Goal: Information Seeking & Learning: Learn about a topic

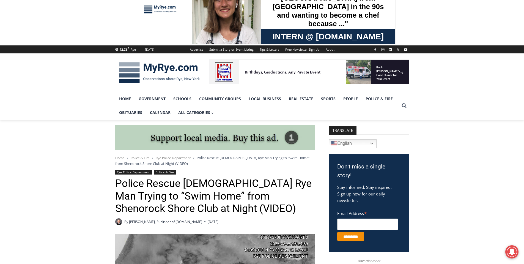
scroll to position [110, 0]
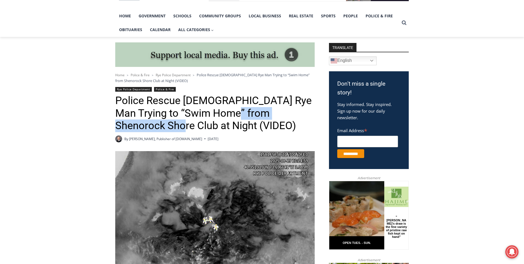
copy h1 "Shenorock Shore Club"
drag, startPoint x: 219, startPoint y: 113, endPoint x: 137, endPoint y: 123, distance: 82.6
click at [137, 123] on h1 "Police Rescue [DEMOGRAPHIC_DATA] Rye Man Trying to “Swim Home” from Shenorock S…" at bounding box center [215, 113] width 200 height 38
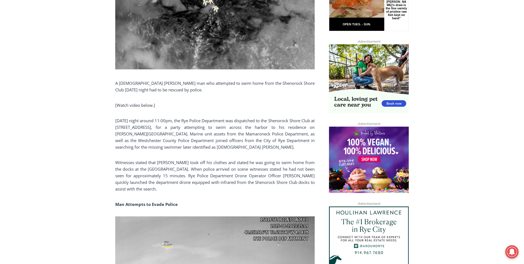
scroll to position [330, 0]
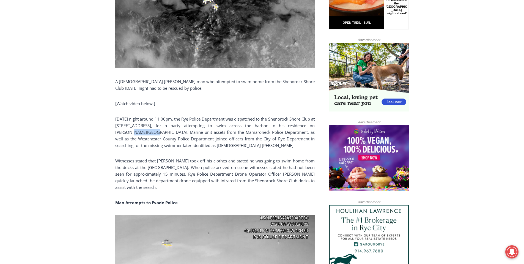
copy p "Hix Avenue"
drag, startPoint x: 115, startPoint y: 132, endPoint x: 137, endPoint y: 133, distance: 21.8
click at [137, 133] on p "[DATE] night around 11:00pm, the Rye Police Department was dispatched to the Sh…" at bounding box center [215, 132] width 200 height 33
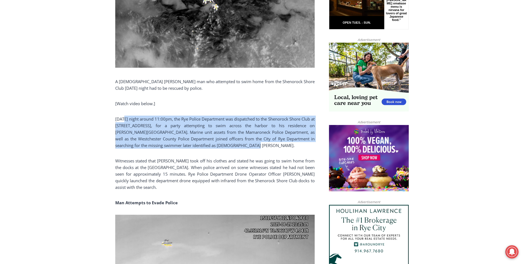
drag, startPoint x: 243, startPoint y: 146, endPoint x: 125, endPoint y: 121, distance: 120.9
click at [125, 121] on p "[DATE] night around 11:00pm, the Rye Police Department was dispatched to the Sh…" at bounding box center [215, 132] width 200 height 33
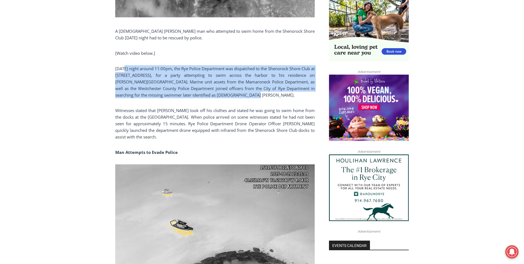
scroll to position [385, 0]
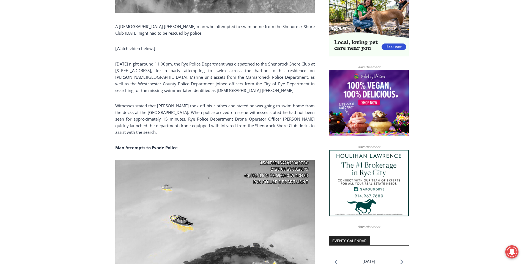
click at [199, 134] on p "Witnesses stated that [PERSON_NAME] took off his clothes and stated he was goin…" at bounding box center [215, 118] width 200 height 33
drag, startPoint x: 199, startPoint y: 133, endPoint x: 117, endPoint y: 104, distance: 86.8
click at [117, 104] on p "Witnesses stated that [PERSON_NAME] took off his clothes and stated he was goin…" at bounding box center [215, 118] width 200 height 33
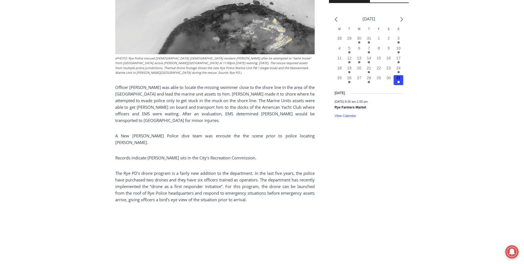
scroll to position [633, 0]
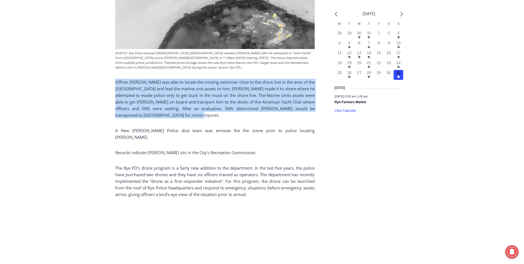
drag, startPoint x: 256, startPoint y: 116, endPoint x: 113, endPoint y: 79, distance: 147.6
click at [113, 79] on div "Home > Police & Fire > Rye Police Department > Police Rescue 51 Year Old Rye Ma…" at bounding box center [262, 141] width 524 height 1254
click at [224, 115] on p "Officer [PERSON_NAME] was able to locate the missing swimmer close to the shore…" at bounding box center [215, 99] width 200 height 40
click at [160, 92] on p "Officer [PERSON_NAME] was able to locate the missing swimmer close to the shore…" at bounding box center [215, 99] width 200 height 40
drag, startPoint x: 191, startPoint y: 115, endPoint x: 116, endPoint y: 81, distance: 82.7
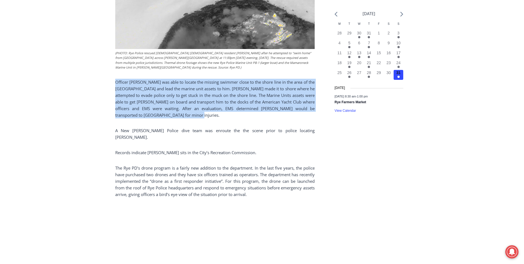
click at [116, 81] on p "Officer [PERSON_NAME] was able to locate the missing swimmer close to the shore…" at bounding box center [215, 99] width 200 height 40
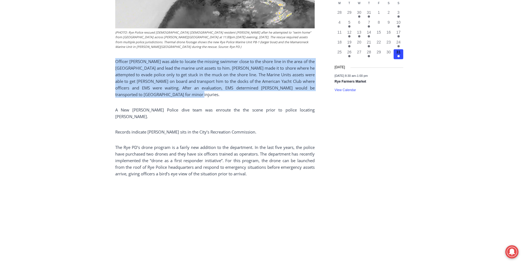
scroll to position [716, 0]
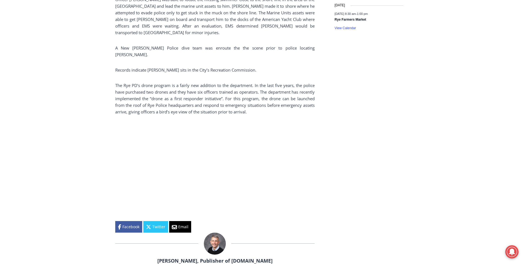
click at [281, 82] on p "The Rye PD’s drone program is a fairly new addition to the department. In the l…" at bounding box center [215, 98] width 200 height 33
click at [258, 87] on p "The Rye PD’s drone program is a fairly new addition to the department. In the l…" at bounding box center [215, 98] width 200 height 33
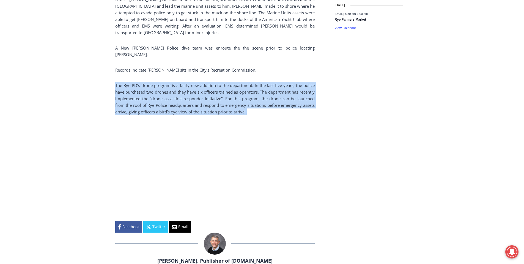
drag, startPoint x: 289, startPoint y: 105, endPoint x: 113, endPoint y: 79, distance: 177.9
click at [113, 79] on div "Home > Police & Fire > Rye Police Department > Police Rescue 51 Year Old Rye Ma…" at bounding box center [262, 58] width 524 height 1254
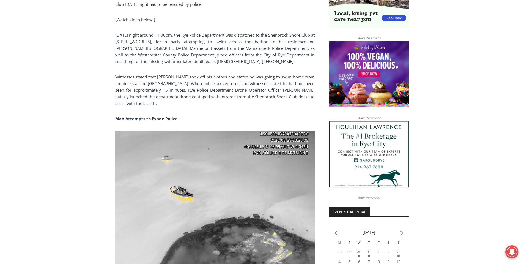
scroll to position [413, 0]
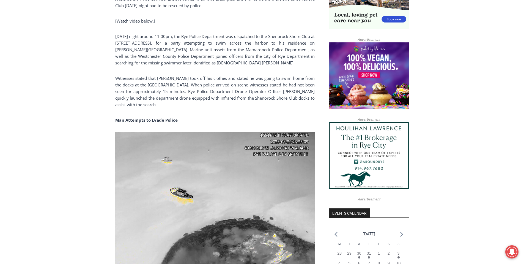
click at [190, 104] on p "Witnesses stated that [PERSON_NAME] took off his clothes and stated he was goin…" at bounding box center [215, 91] width 200 height 33
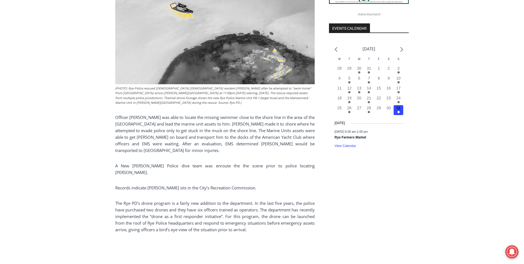
scroll to position [606, 0]
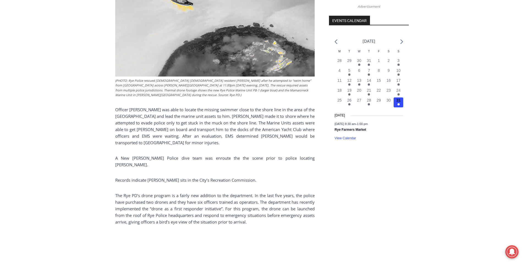
click at [197, 137] on p "Officer [PERSON_NAME] was able to locate the missing swimmer close to the shore…" at bounding box center [215, 126] width 200 height 40
copy p "Marshlands Conservatory"
drag, startPoint x: 164, startPoint y: 117, endPoint x: 107, endPoint y: 118, distance: 56.5
click at [107, 118] on div "Home > Police & Fire > Rye Police Department > Police Rescue 51 Year Old Rye Ma…" at bounding box center [262, 168] width 524 height 1254
click at [197, 116] on p "Officer [PERSON_NAME] was able to locate the missing swimmer close to the shore…" at bounding box center [215, 126] width 200 height 40
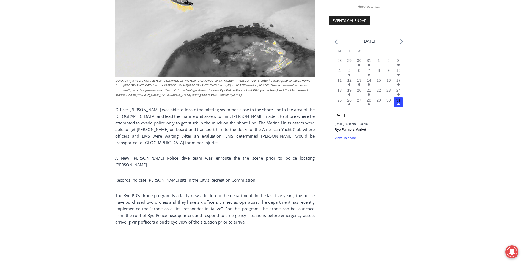
drag, startPoint x: 219, startPoint y: 119, endPoint x: 220, endPoint y: 124, distance: 4.4
click at [219, 119] on p "Officer [PERSON_NAME] was able to locate the missing swimmer close to the shore…" at bounding box center [215, 126] width 200 height 40
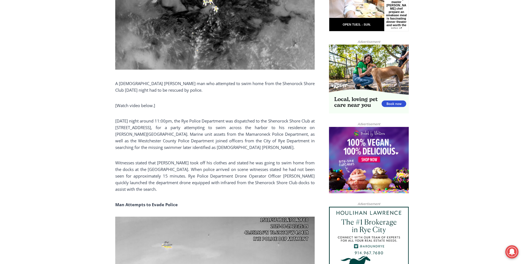
scroll to position [330, 0]
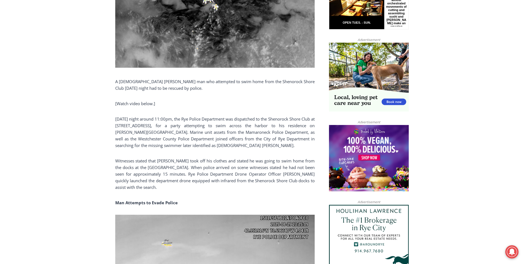
drag, startPoint x: 455, startPoint y: 42, endPoint x: 481, endPoint y: 1, distance: 48.6
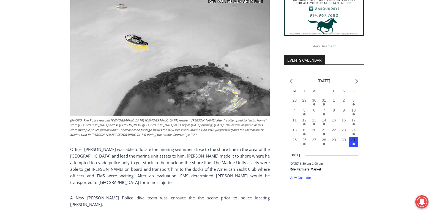
scroll to position [496, 0]
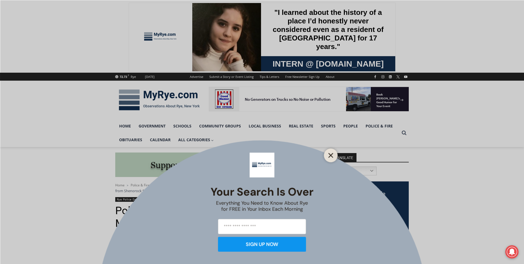
click at [333, 156] on icon "Close" at bounding box center [331, 155] width 5 height 5
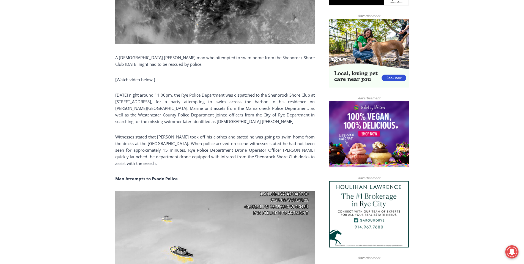
scroll to position [358, 0]
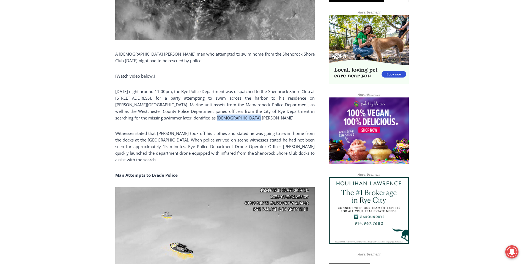
drag, startPoint x: 230, startPoint y: 118, endPoint x: 192, endPoint y: 118, distance: 38.0
click at [192, 118] on p "[DATE] night around 11:00pm, the Rye Police Department was dispatched to the Sh…" at bounding box center [215, 104] width 200 height 33
